Goal: Information Seeking & Learning: Check status

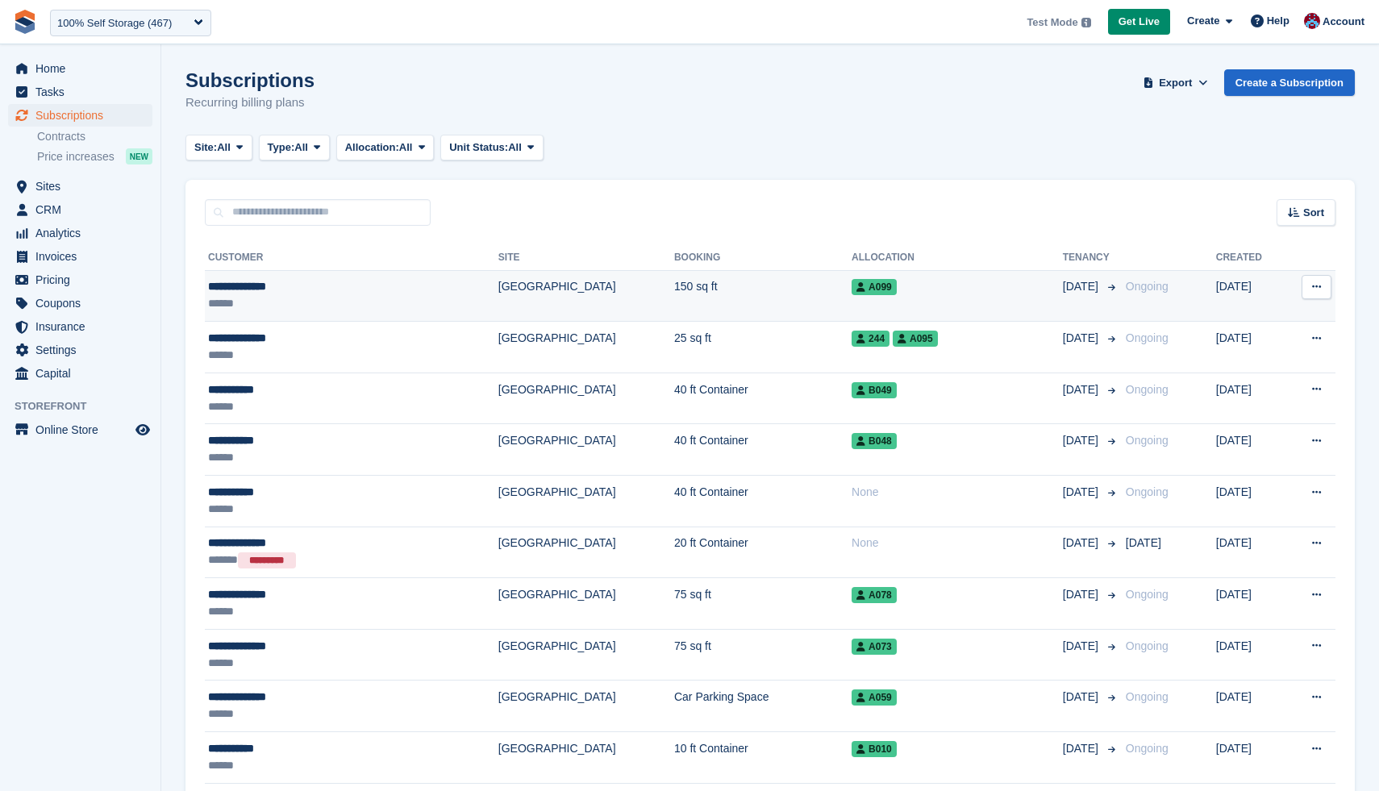
click at [316, 297] on div "******" at bounding box center [304, 303] width 193 height 17
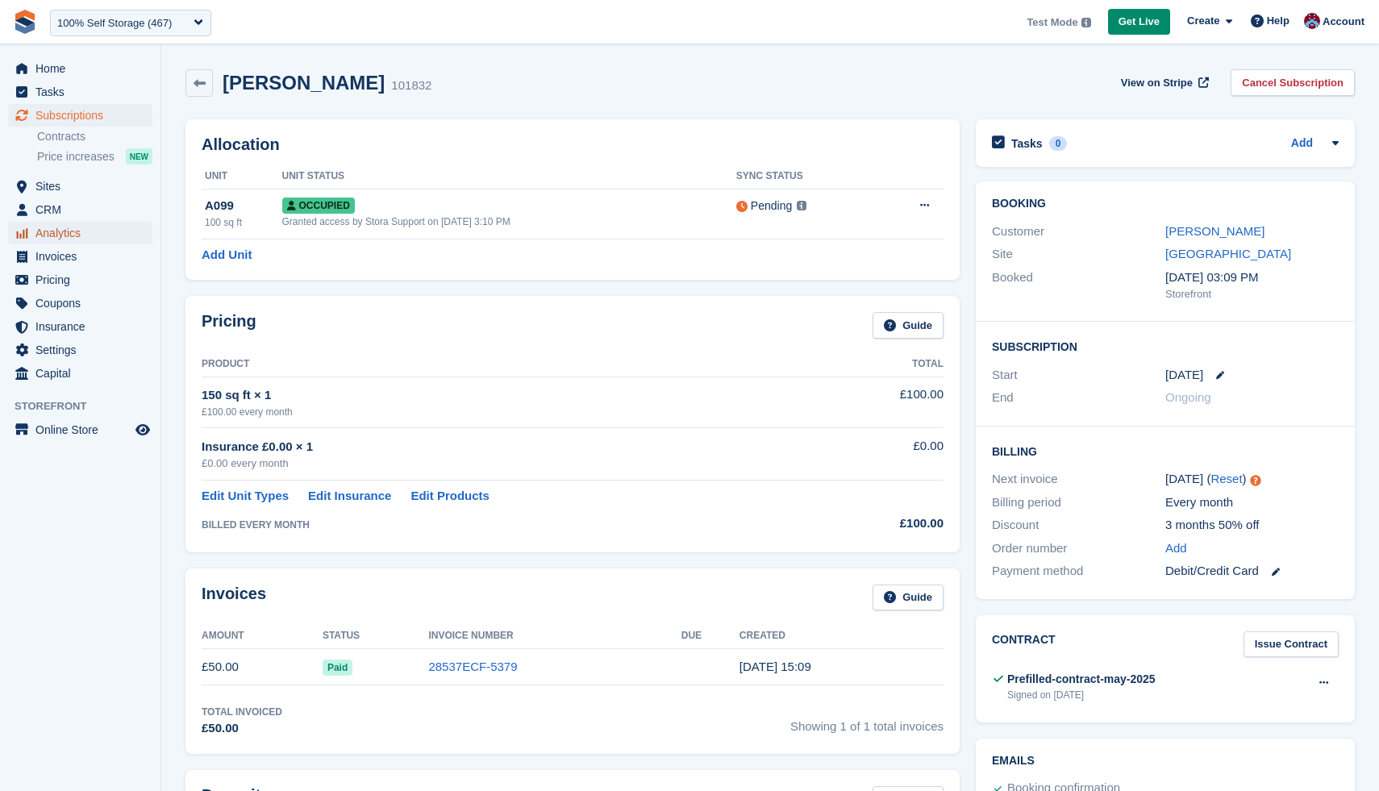
click at [62, 239] on span "Analytics" at bounding box center [83, 233] width 97 height 23
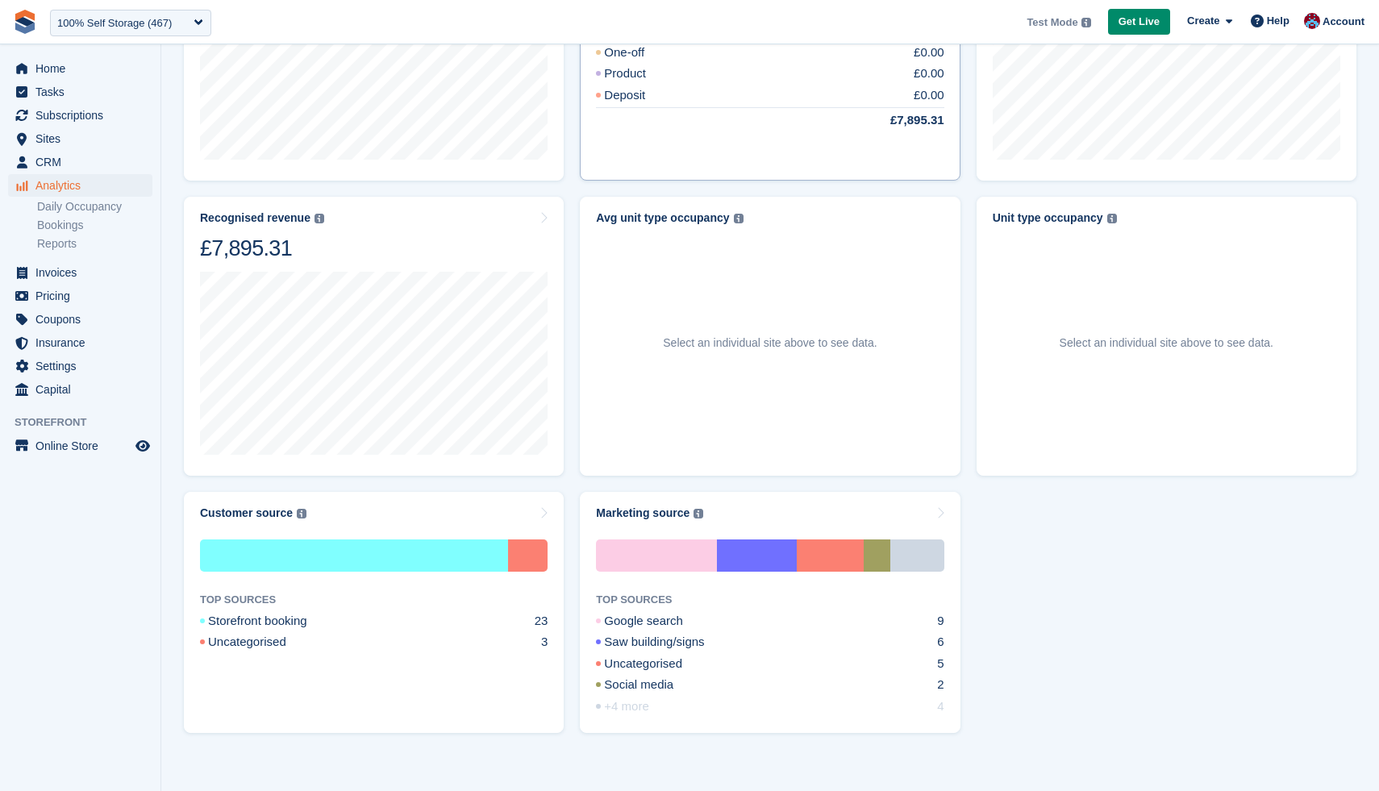
scroll to position [676, 0]
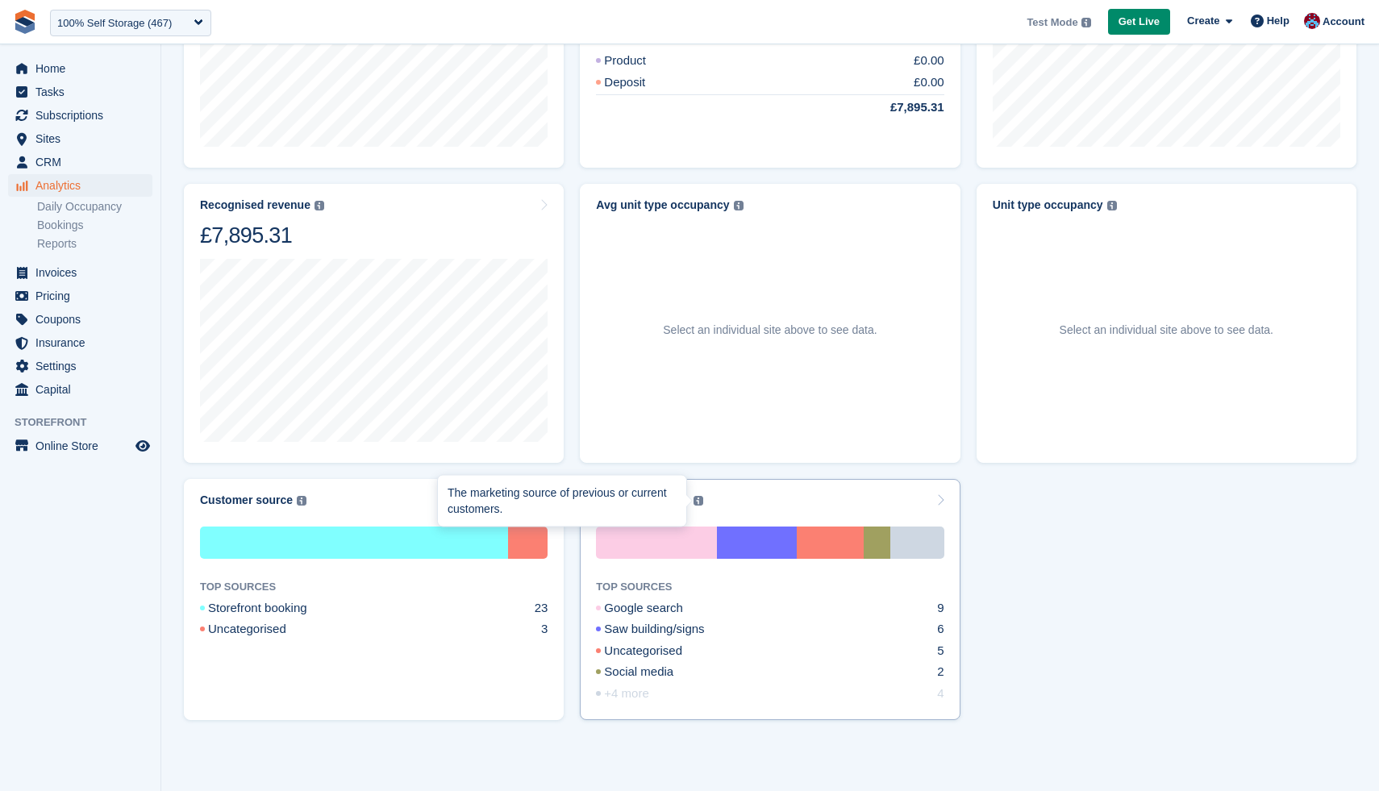
click at [643, 505] on div "The marketing source of previous or current customers." at bounding box center [561, 500] width 229 height 31
click at [778, 503] on div "Marketing source The marketing source of previous or current customers." at bounding box center [769, 500] width 347 height 14
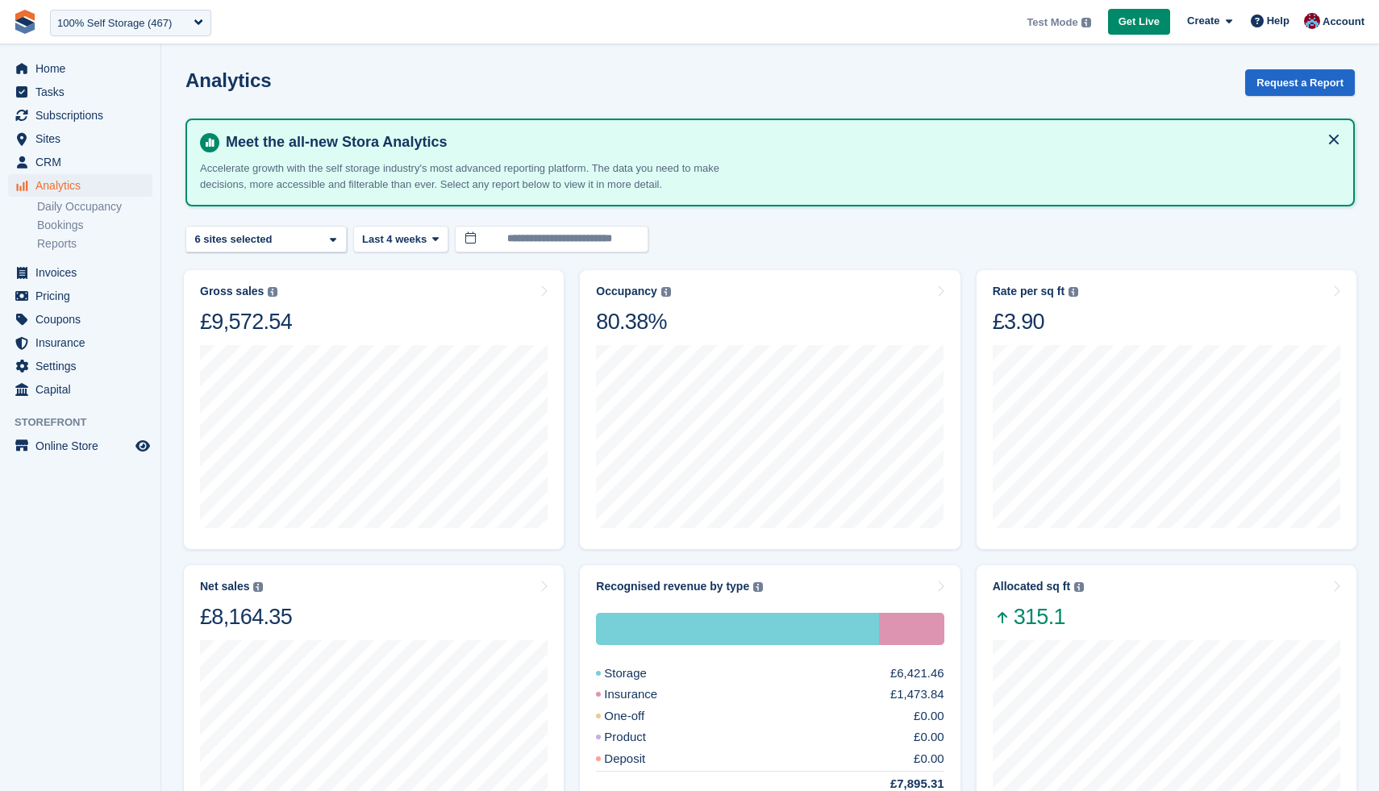
scroll to position [615, 0]
